Goal: Task Accomplishment & Management: Manage account settings

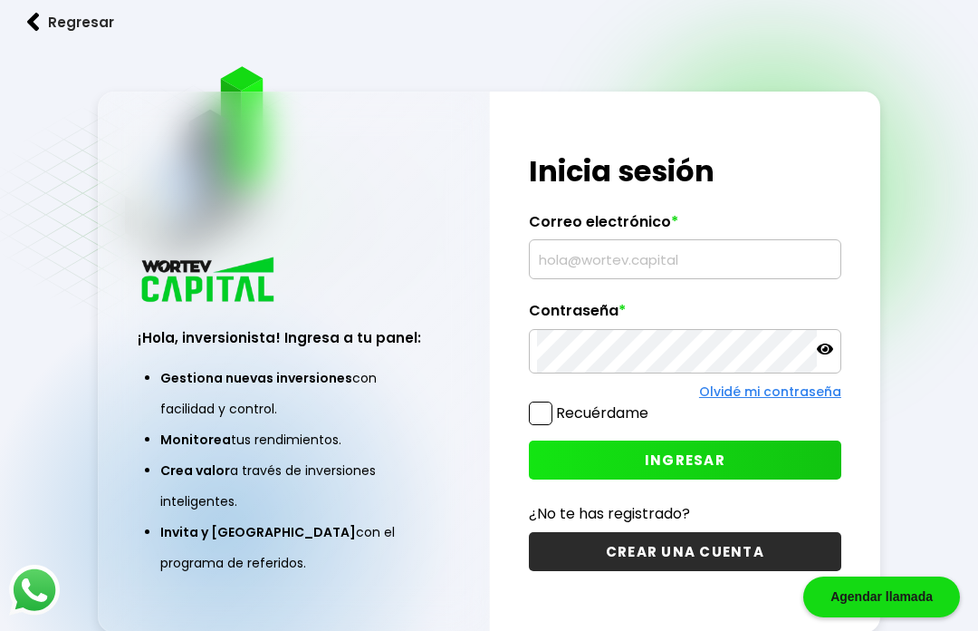
click at [645, 278] on input "text" at bounding box center [685, 259] width 296 height 38
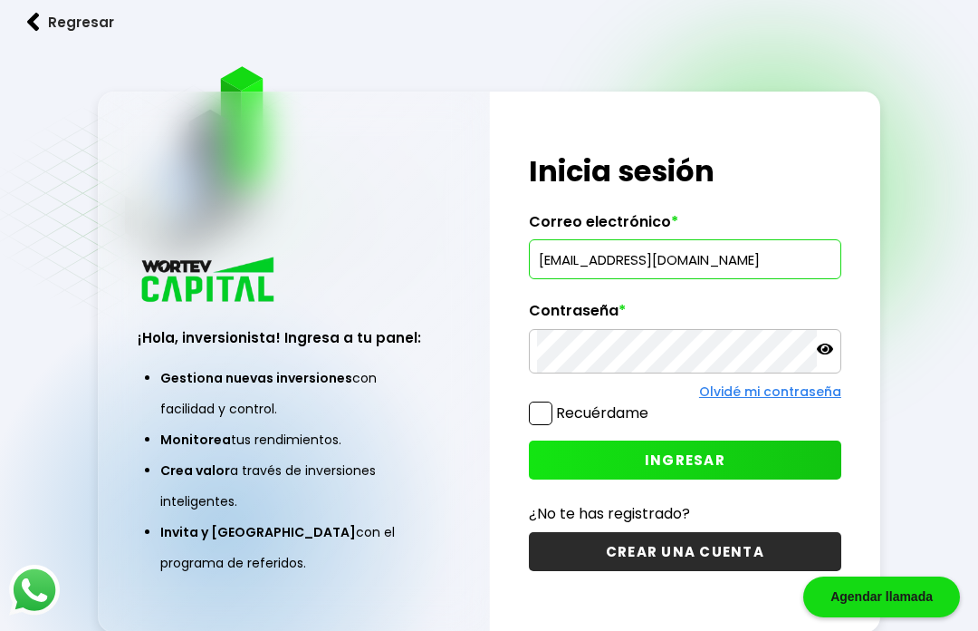
type input "[EMAIL_ADDRESS][DOMAIN_NAME]"
click at [824, 354] on icon at bounding box center [825, 348] width 16 height 11
click at [544, 425] on span at bounding box center [541, 413] width 24 height 24
click at [652, 404] on input "Recuérdame" at bounding box center [652, 404] width 0 height 0
click at [693, 469] on span "INGRESAR" at bounding box center [685, 459] width 81 height 19
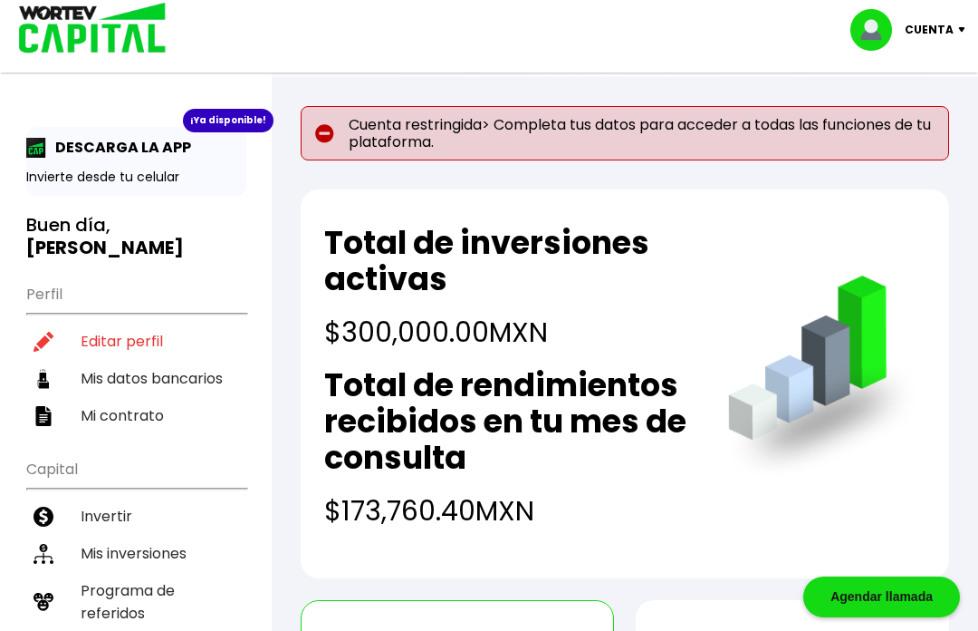
click at [122, 322] on li "Editar perfil" at bounding box center [136, 340] width 220 height 37
select select "Hombre"
select select "Licenciatura"
select select "MX"
select select "Santander"
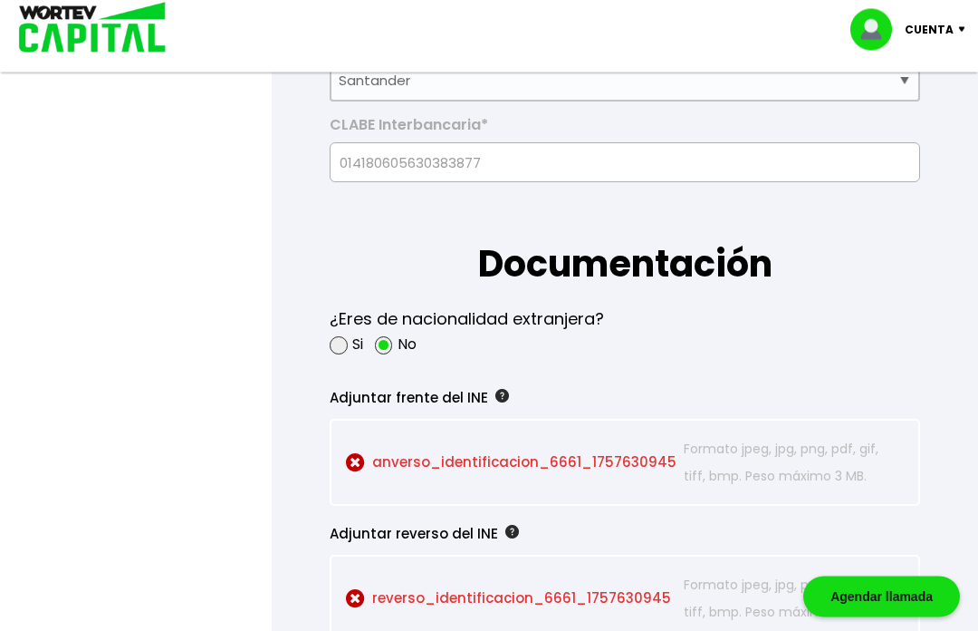
scroll to position [1473, 0]
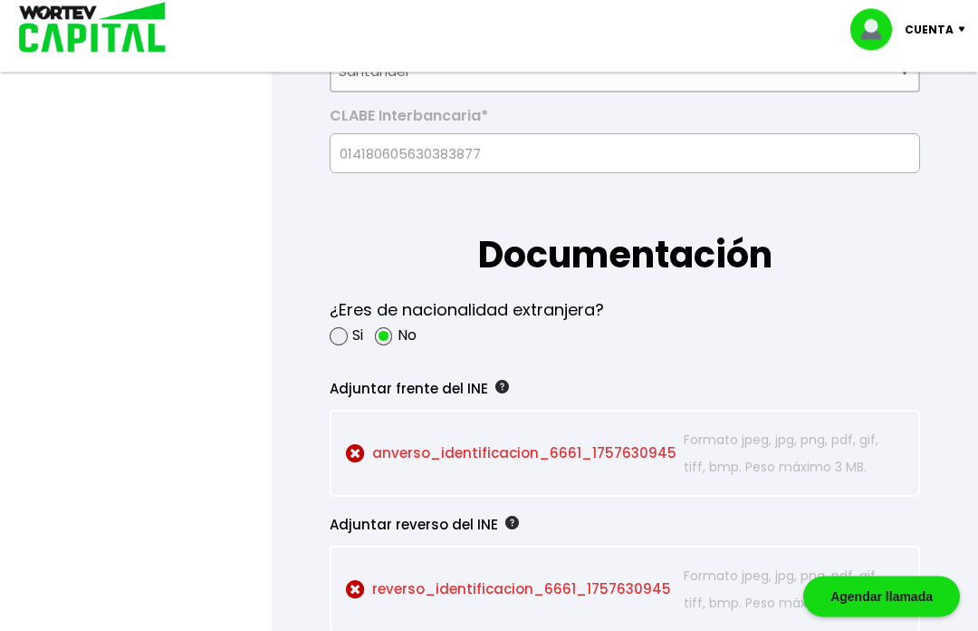
click at [347, 346] on span at bounding box center [339, 337] width 18 height 18
click at [357, 342] on input "radio" at bounding box center [363, 337] width 12 height 12
radio input "true"
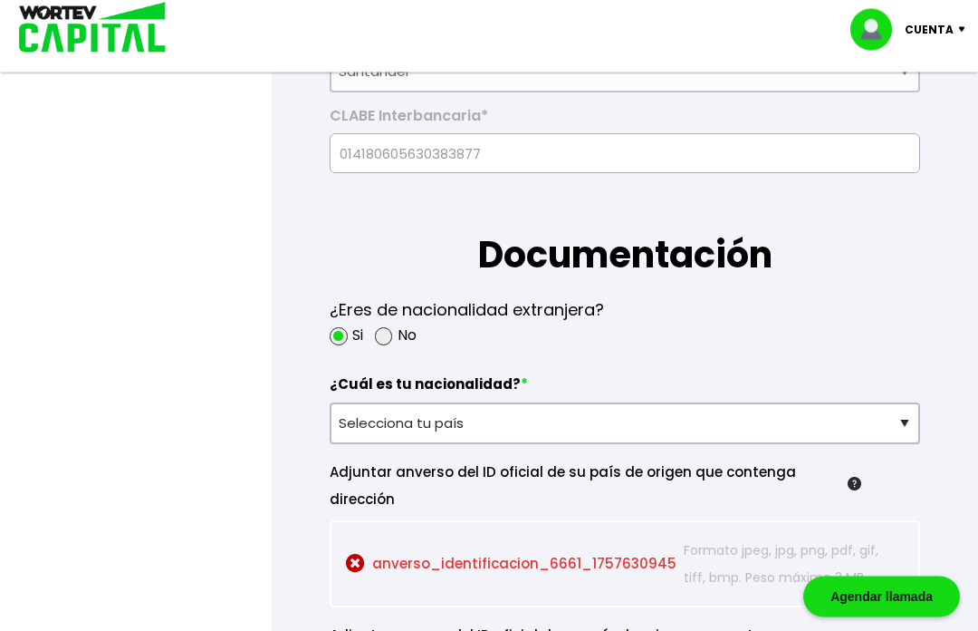
scroll to position [1474, 0]
click at [388, 345] on span at bounding box center [384, 336] width 18 height 18
click at [402, 342] on input "radio" at bounding box center [408, 336] width 12 height 12
radio input "true"
radio input "false"
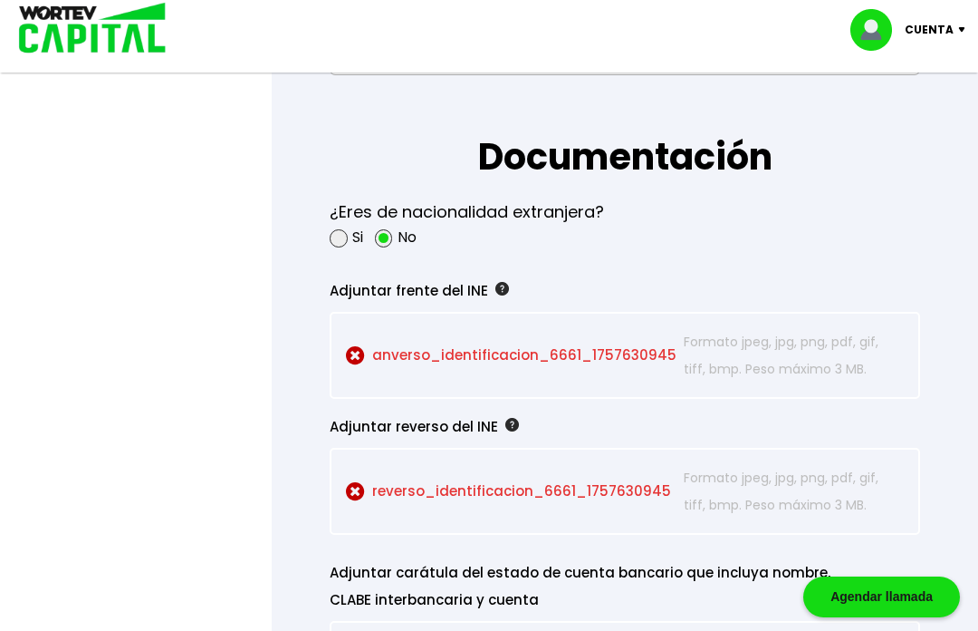
scroll to position [1584, 0]
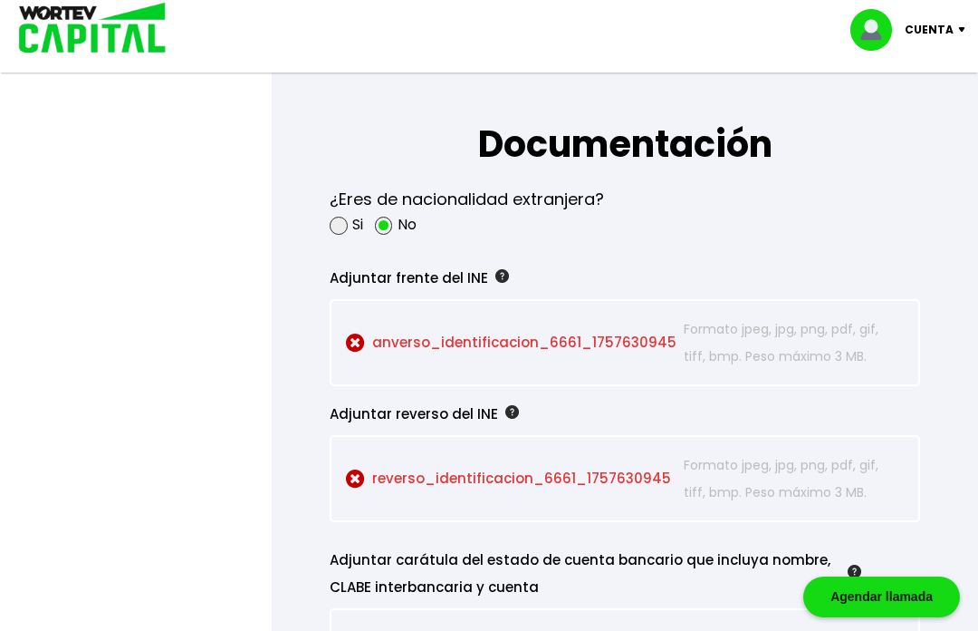
click at [569, 370] on p "anverso_identificacion_6661_1757630945 Seleccionar archivo" at bounding box center [511, 342] width 330 height 54
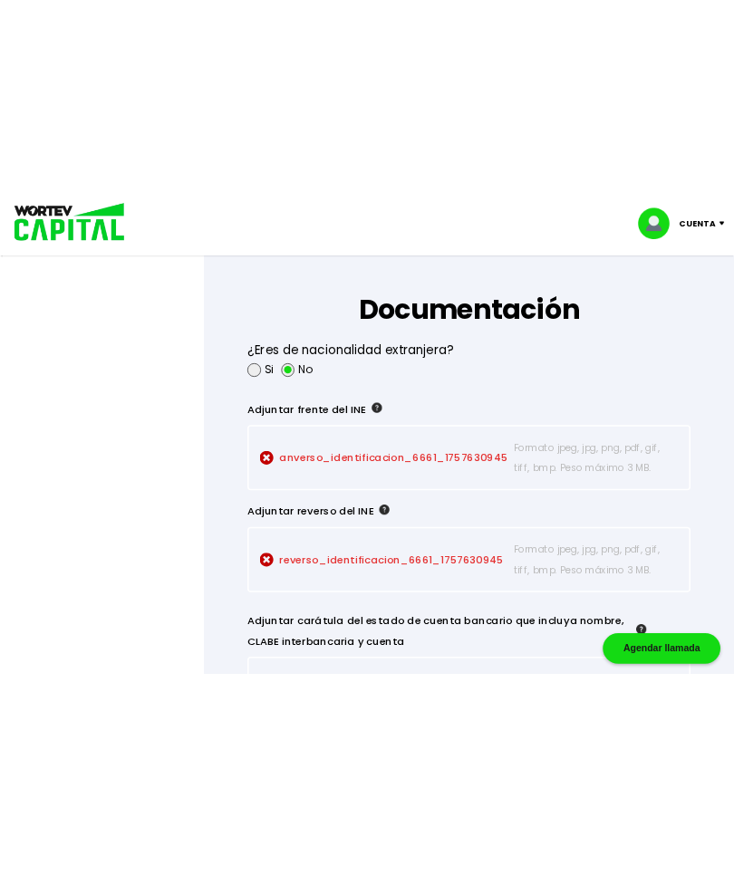
scroll to position [1466, 0]
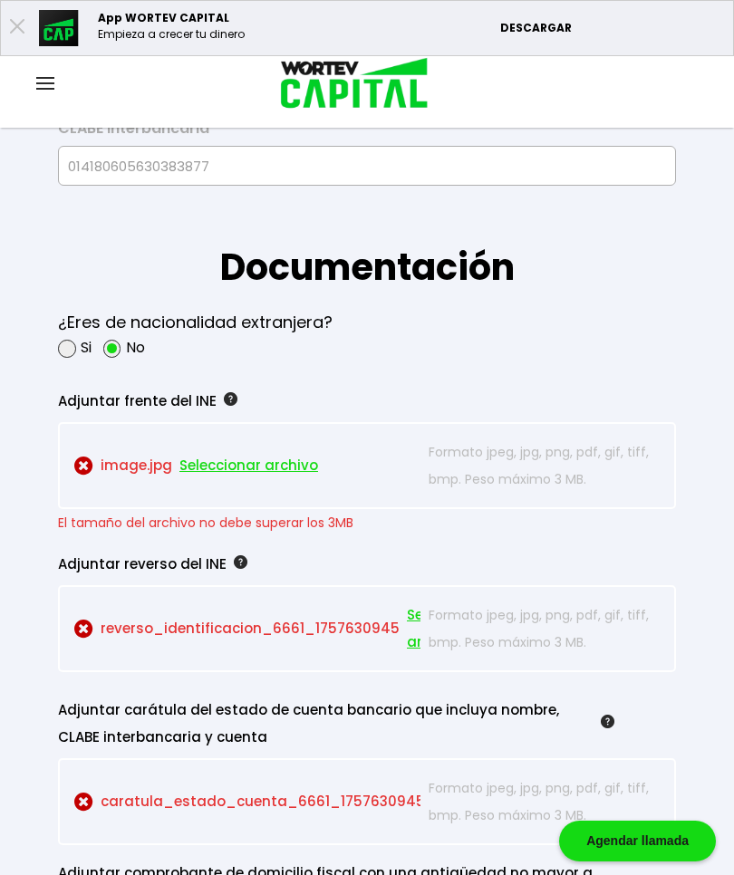
click at [235, 479] on span "Seleccionar archivo" at bounding box center [248, 465] width 139 height 27
click at [418, 630] on span "Seleccionar archivo" at bounding box center [448, 629] width 82 height 54
click at [228, 479] on span "Seleccionar archivo" at bounding box center [248, 465] width 139 height 27
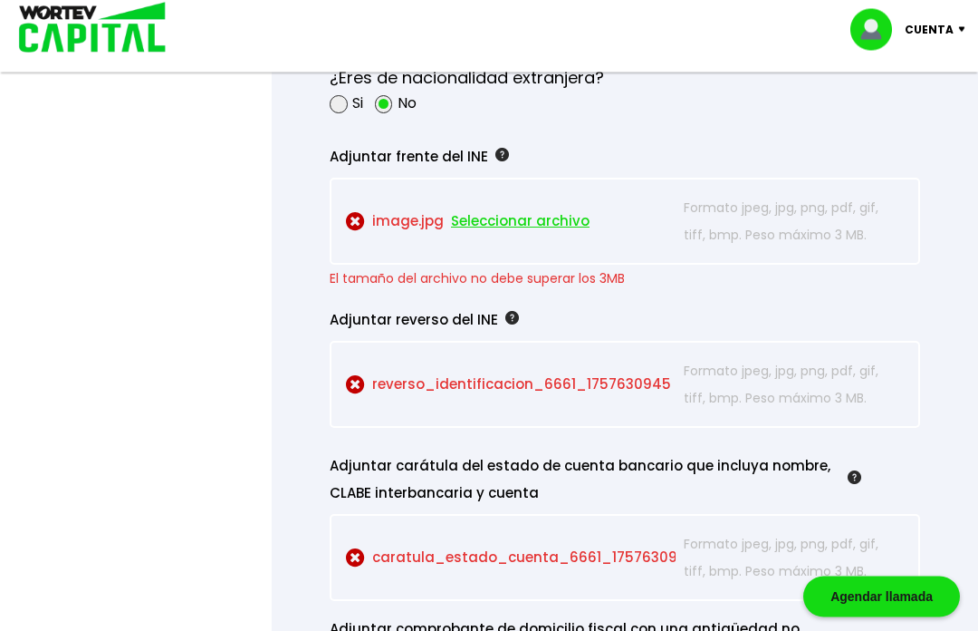
scroll to position [1708, 0]
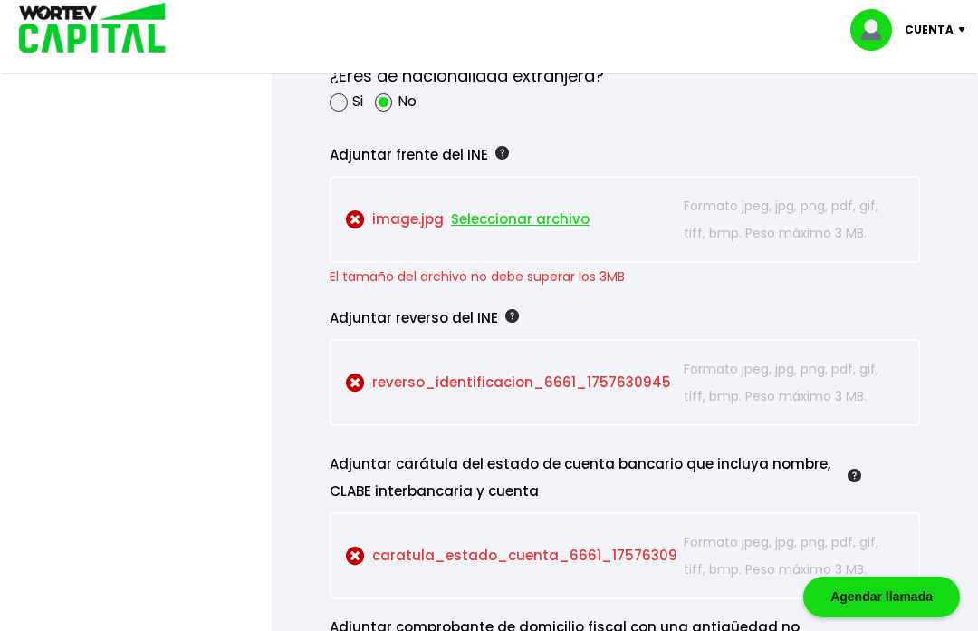
click at [790, 409] on p "Formato jpeg, jpg, png, pdf, gif, tiff, bmp. Peso máximo 3 MB." at bounding box center [794, 382] width 220 height 54
click at [575, 409] on p "reverso_identificacion_6661_1757630945 Seleccionar archivo" at bounding box center [511, 382] width 330 height 54
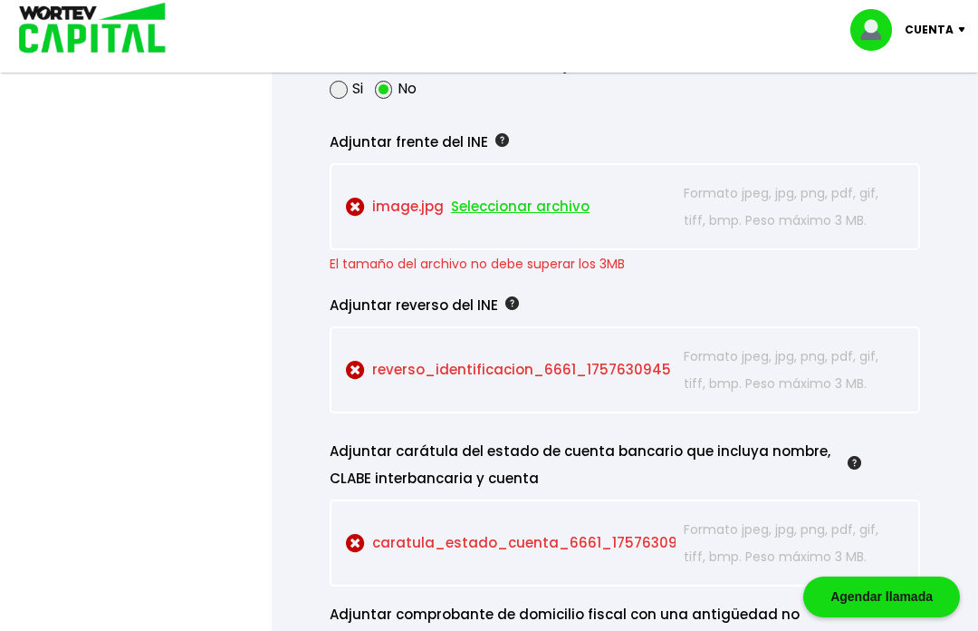
scroll to position [1738, 0]
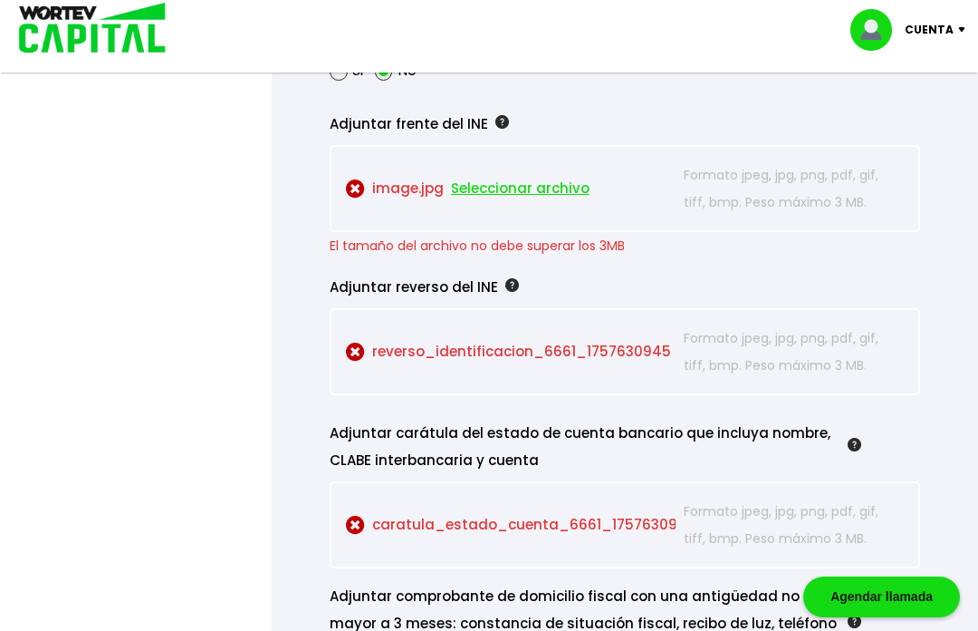
click at [560, 202] on span "Seleccionar archivo" at bounding box center [520, 188] width 139 height 27
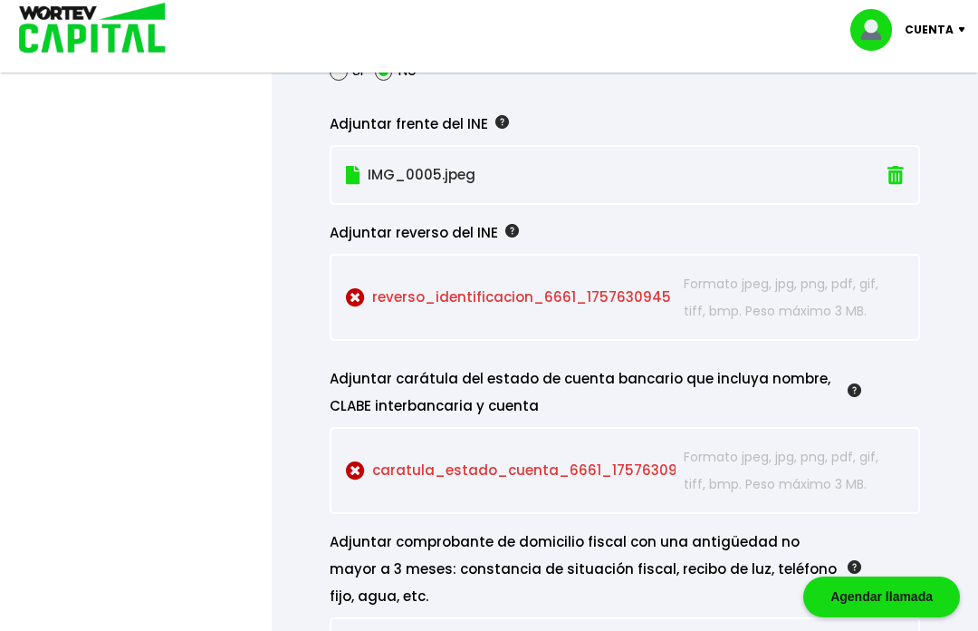
click at [575, 324] on p "reverso_identificacion_6661_1757630945 Seleccionar archivo" at bounding box center [511, 297] width 330 height 54
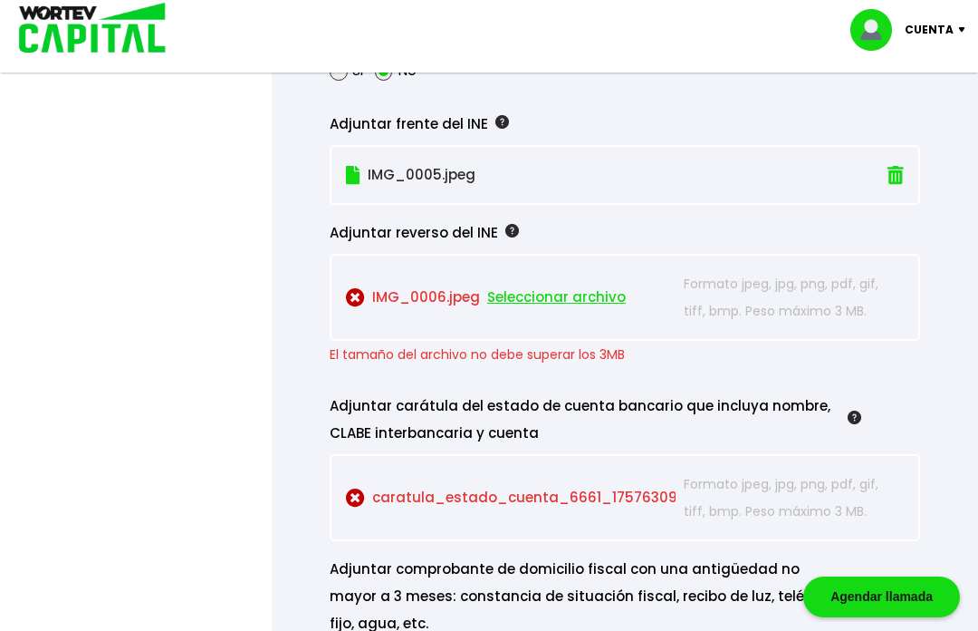
click at [568, 311] on span "Seleccionar archivo" at bounding box center [556, 297] width 139 height 27
click at [779, 324] on p "Formato jpeg, jpg, png, pdf, gif, tiff, bmp. Peso máximo 3 MB." at bounding box center [794, 297] width 220 height 54
click at [577, 311] on span "Seleccionar archivo" at bounding box center [556, 297] width 139 height 27
click at [562, 311] on span "Seleccionar archivo" at bounding box center [520, 297] width 139 height 27
click at [553, 311] on span "Seleccionar archivo" at bounding box center [556, 297] width 139 height 27
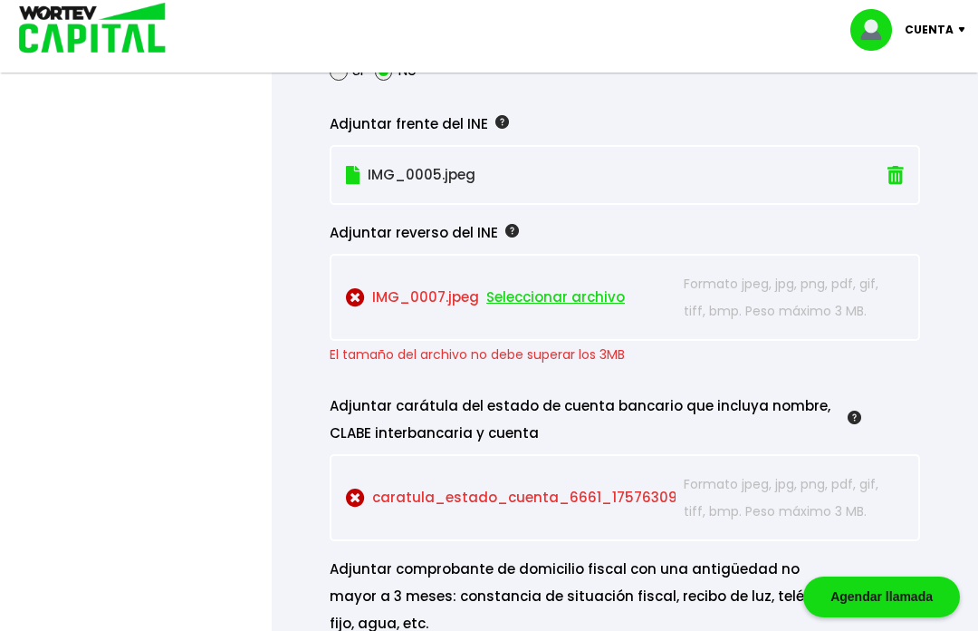
click at [560, 311] on span "Seleccionar archivo" at bounding box center [555, 297] width 139 height 27
click at [416, 324] on p "IMG_0007.jpeg Seleccionar archivo" at bounding box center [511, 297] width 330 height 54
click at [591, 311] on span "Seleccionar archivo" at bounding box center [555, 297] width 139 height 27
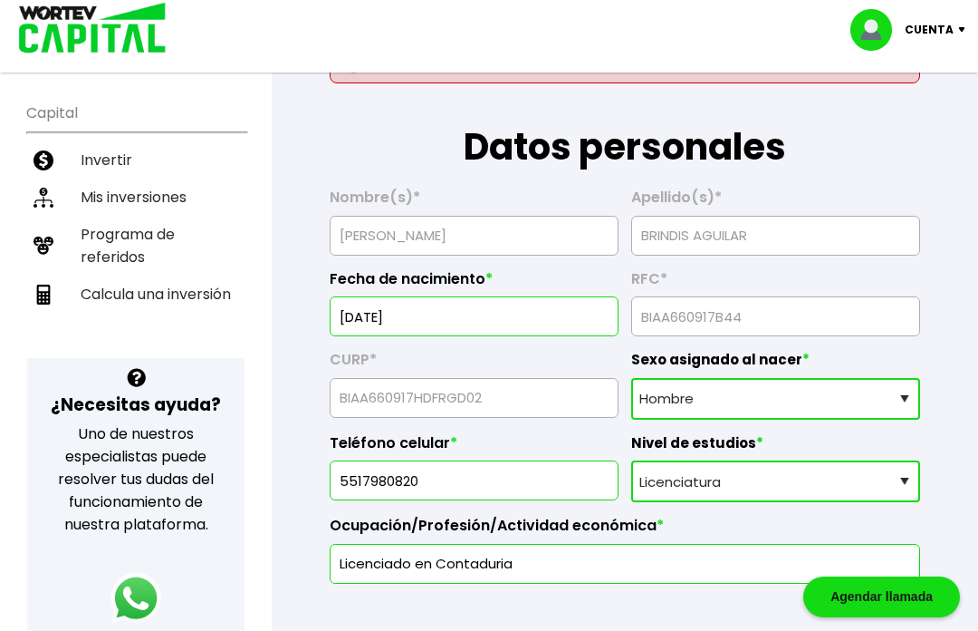
scroll to position [343, 0]
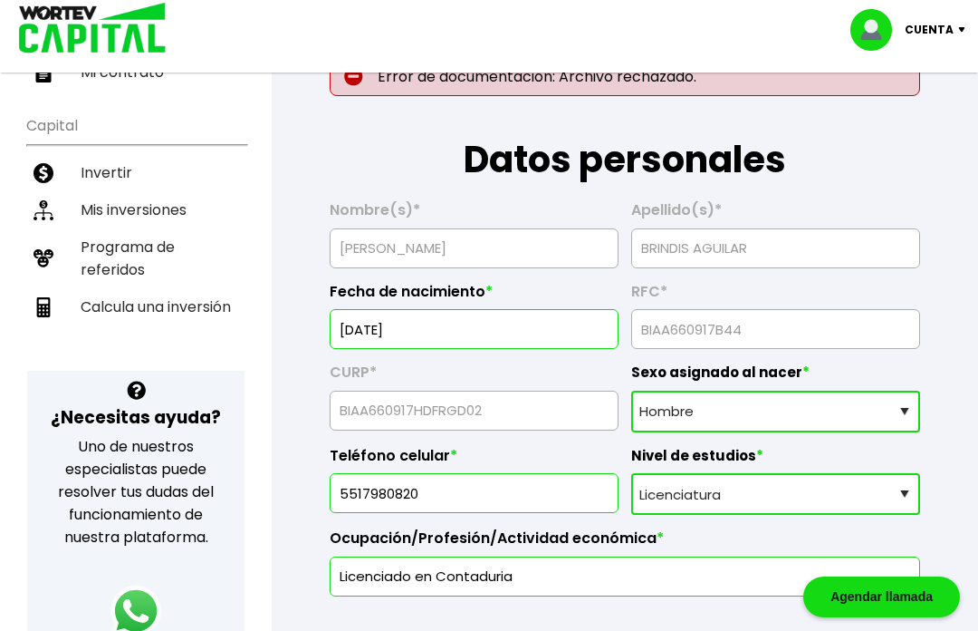
click at [935, 38] on p "Cuenta" at bounding box center [929, 29] width 49 height 27
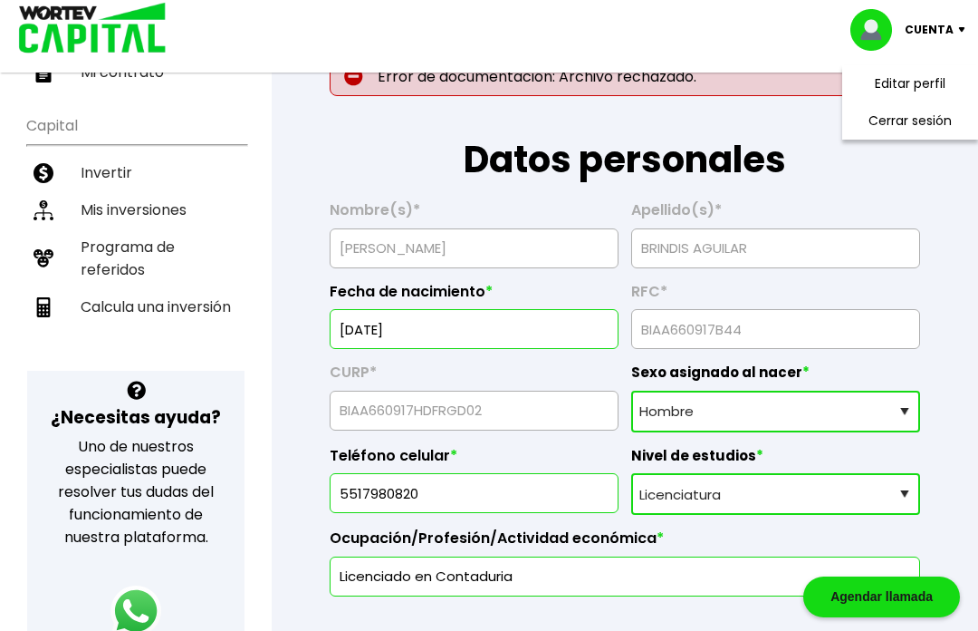
click at [927, 123] on li "Cerrar sesión" at bounding box center [910, 120] width 145 height 37
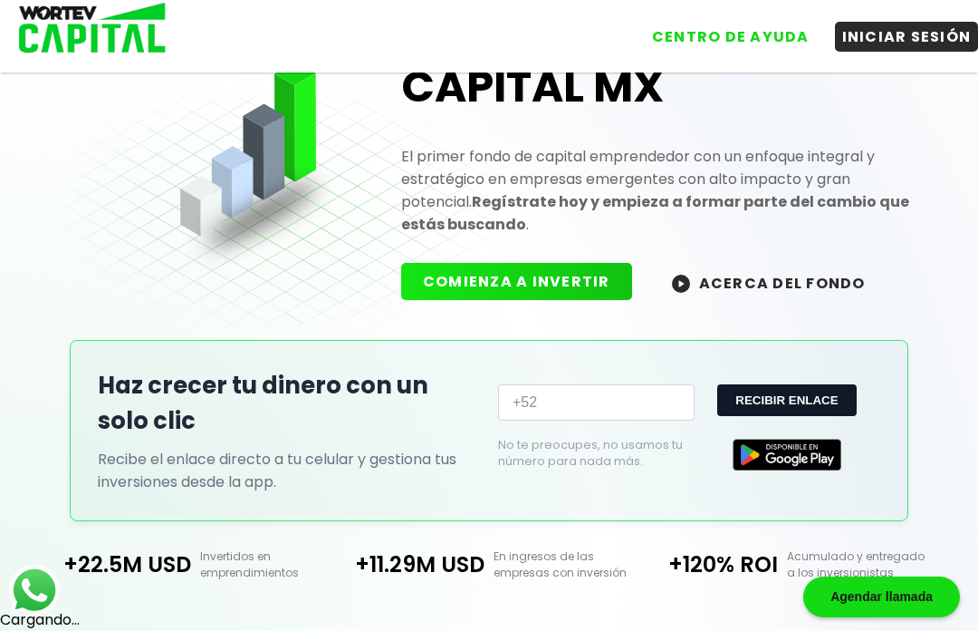
scroll to position [117, 0]
